Goal: Entertainment & Leisure: Consume media (video, audio)

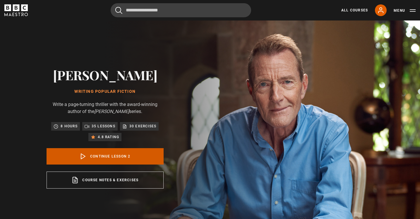
scroll to position [26, 0]
click at [104, 159] on link "Continue lesson 2" at bounding box center [105, 156] width 117 height 16
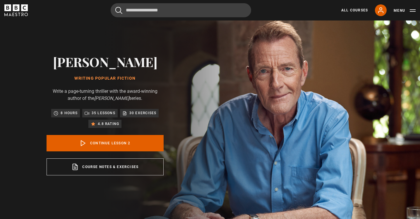
scroll to position [235, 0]
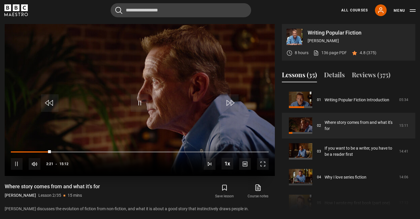
click at [18, 162] on span "Video Player" at bounding box center [17, 164] width 12 height 12
click at [139, 106] on span "Video Player" at bounding box center [140, 103] width 18 height 18
click at [16, 151] on div "Loaded : 19.71% 00:18 02:28" at bounding box center [140, 152] width 258 height 2
drag, startPoint x: 16, startPoint y: 151, endPoint x: 7, endPoint y: 151, distance: 8.8
click at [7, 151] on div "10s Skip Back 10 seconds Play 10s Skip Forward 10 seconds Loaded : 3.42% 00:16 …" at bounding box center [140, 160] width 270 height 32
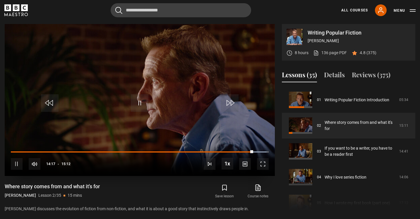
click at [142, 100] on span "Video Player" at bounding box center [140, 103] width 18 height 18
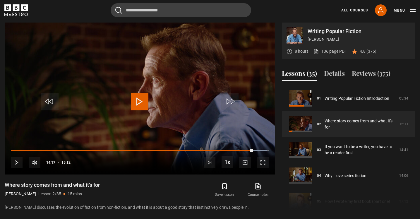
scroll to position [256, 0]
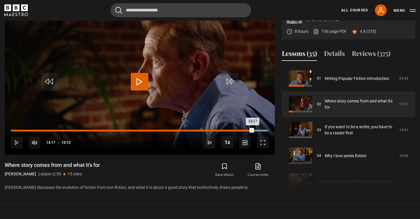
click at [247, 130] on div "Loaded : 99.19% 13:56 14:17" at bounding box center [140, 131] width 258 height 2
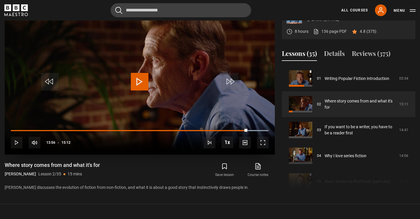
click at [139, 83] on span "Video Player" at bounding box center [140, 82] width 18 height 18
click at [143, 85] on span "Video Player" at bounding box center [140, 82] width 18 height 18
click at [143, 84] on span "Video Player" at bounding box center [140, 82] width 18 height 18
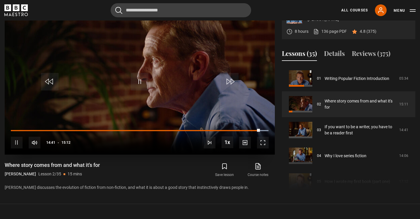
click at [142, 84] on span "Video Player" at bounding box center [140, 82] width 18 height 18
click at [142, 85] on span "Video Player" at bounding box center [140, 82] width 18 height 18
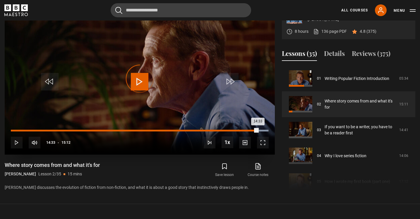
click at [258, 130] on div "14:33" at bounding box center [134, 131] width 247 height 2
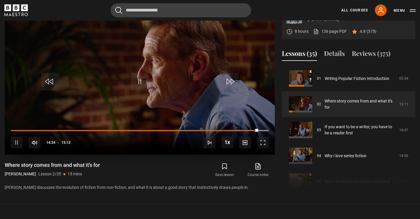
click at [147, 76] on span "Video Player" at bounding box center [140, 82] width 18 height 18
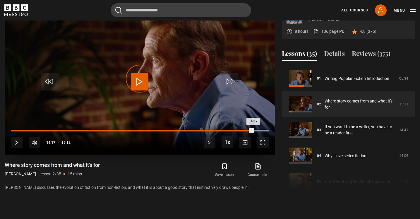
click at [253, 130] on div "Loaded : 99.94% 14:17 14:17" at bounding box center [140, 131] width 258 height 2
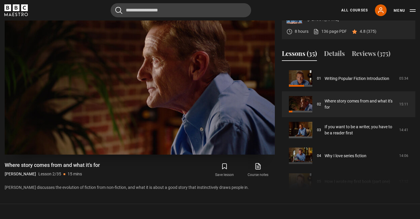
click at [177, 103] on video "Video Player" at bounding box center [140, 79] width 270 height 152
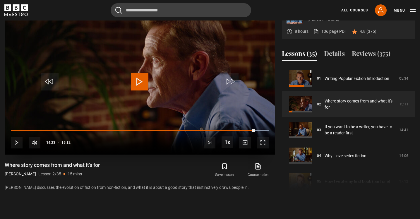
click at [177, 103] on video "Video Player" at bounding box center [140, 79] width 270 height 152
click at [152, 88] on video "Video Player" at bounding box center [140, 79] width 270 height 152
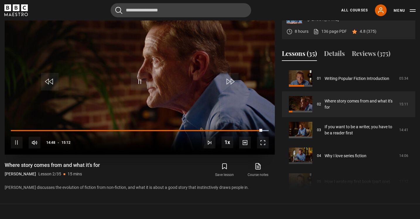
click at [152, 88] on video "Video Player" at bounding box center [140, 79] width 270 height 152
click at [147, 80] on span "Video Player" at bounding box center [140, 82] width 18 height 18
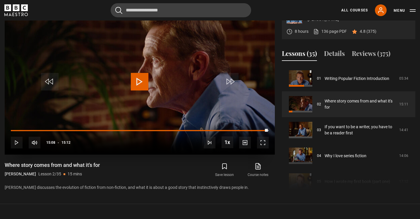
click at [147, 80] on span "Video Player" at bounding box center [140, 82] width 18 height 18
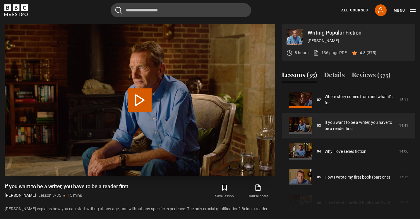
click at [136, 97] on button "Play Lesson If you want to be a writer, you have to be a reader first" at bounding box center [139, 99] width 23 height 23
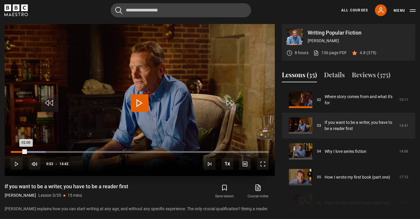
click at [26, 151] on div "Loaded : 13.57% 00:52 01:09" at bounding box center [140, 152] width 258 height 2
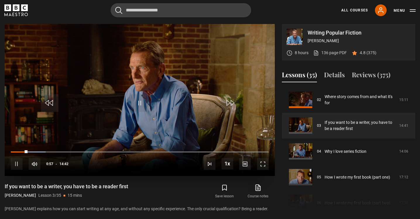
click at [140, 100] on span "Video Player" at bounding box center [140, 103] width 18 height 18
click at [141, 100] on span "Video Player" at bounding box center [140, 103] width 18 height 18
click at [139, 104] on span "Video Player" at bounding box center [140, 103] width 18 height 18
click at [142, 100] on span "Video Player" at bounding box center [140, 103] width 18 height 18
click at [138, 102] on span "Video Player" at bounding box center [140, 103] width 18 height 18
